Goal: Entertainment & Leisure: Consume media (video, audio)

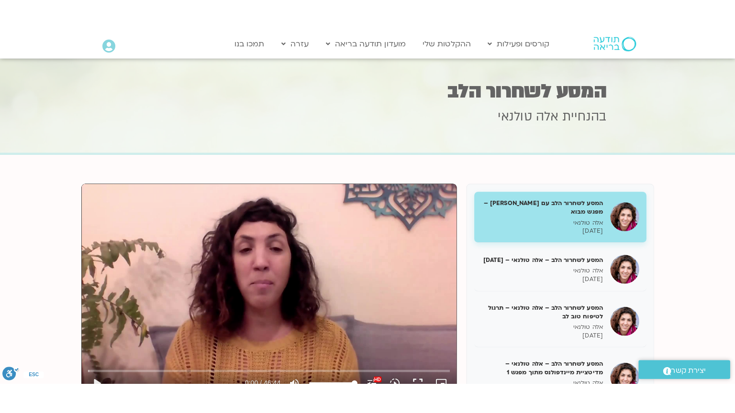
scroll to position [38, 0]
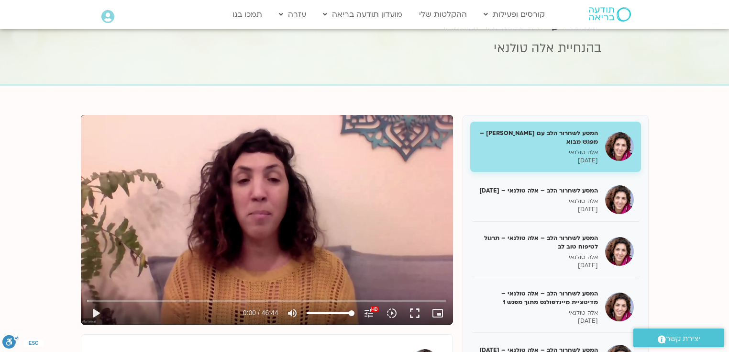
click at [577, 131] on h5 "המסע לשחרור הלב עם [PERSON_NAME] – מפגש מבוא" at bounding box center [537, 137] width 121 height 17
click at [417, 308] on button "fullscreen" at bounding box center [414, 312] width 23 height 23
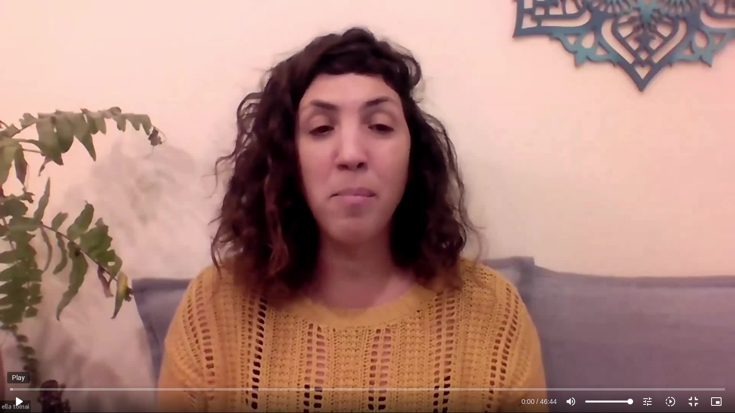
click at [23, 351] on button "play_arrow" at bounding box center [18, 401] width 23 height 23
type input "7.66082"
type input "98.3664772727273"
type input "7.677045"
type input "97.4573863636364"
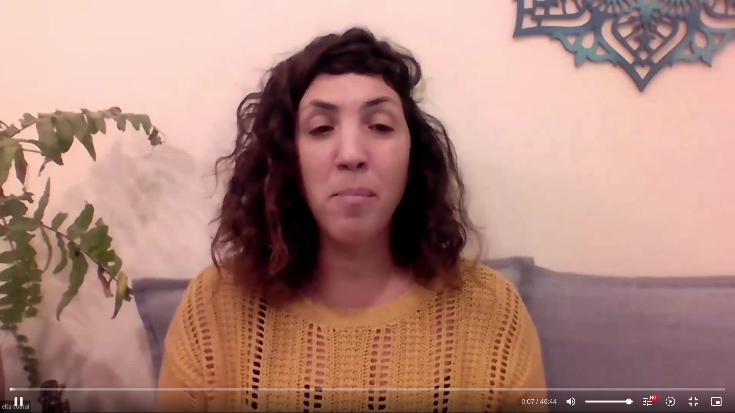
type input "7.710229"
type input "96.5482954545455"
type input "7.777797"
type input "94.7301136363636"
type input "7.793961"
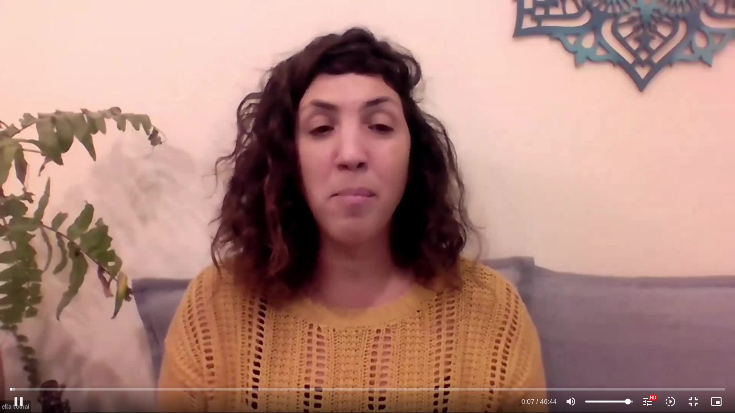
type input "92.9119318181818"
type input "7.810945"
type input "92.0028409090909"
type input "7.826901"
type input "91.09375"
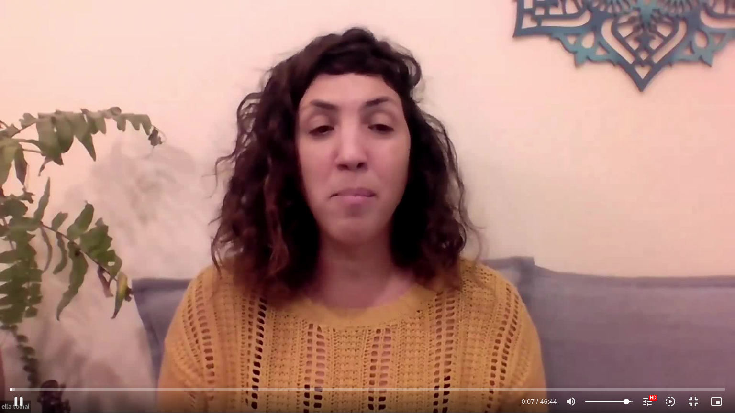
type input "7.994128"
type input "90.1846590909091"
type input "8.010894"
type input "89.2755681818182"
type input "8.109797"
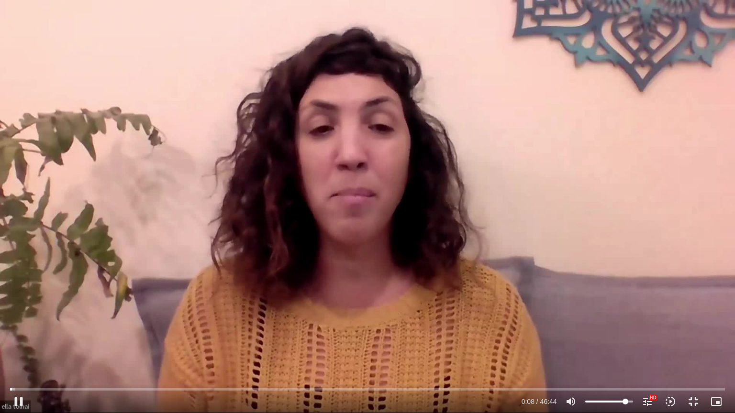
type input "87.4573863636364"
type input "8.127178"
type input "86.5482954545455"
type input "8.143308"
type input "85.6392045454546"
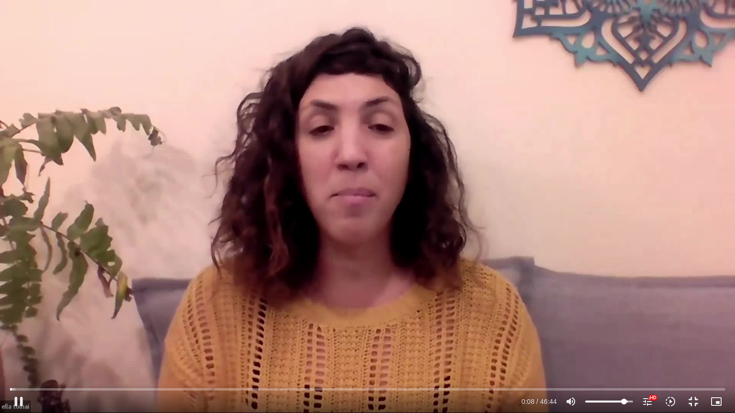
type input "8.242527"
type input "84.7301136363636"
type input "8.293836"
type input "83.8210227272727"
type input "8.427712"
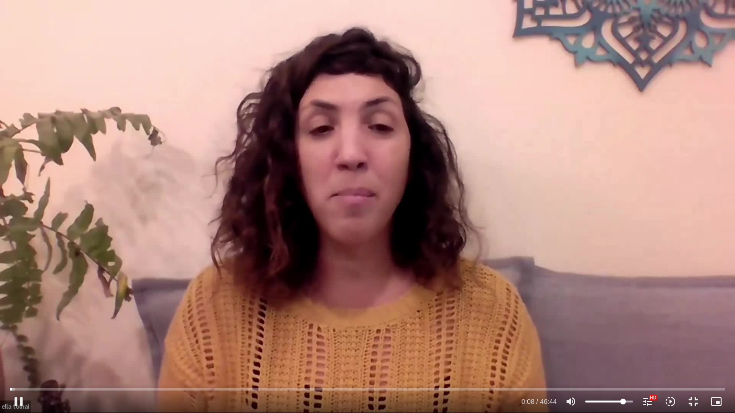
type input "82.9119318181818"
type input "8.444167"
type input "79.2755681818182"
type input "8.460176"
type input "78.3664772727273"
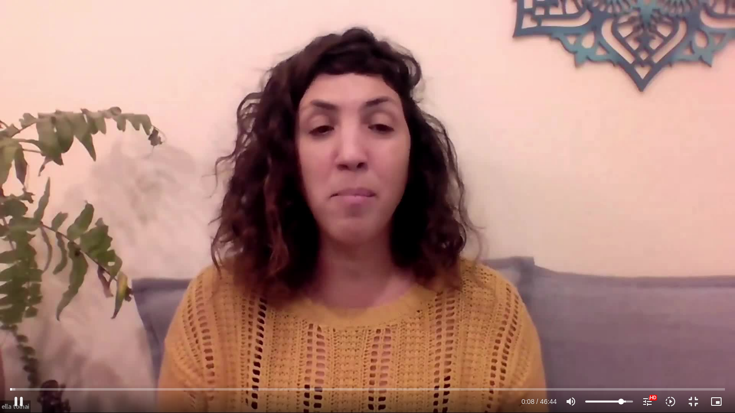
type input "8.492987"
type input "76.5482954545455"
type input "8.879371"
drag, startPoint x: 630, startPoint y: 400, endPoint x: 620, endPoint y: 400, distance: 10.0
type input "76.5482954545455"
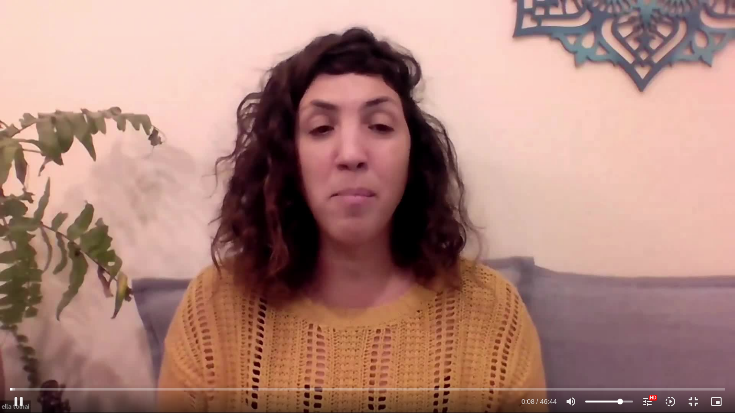
click at [620, 351] on input "Volume" at bounding box center [609, 402] width 48 height 6
type input "12.344842"
